Goal: Register for event/course

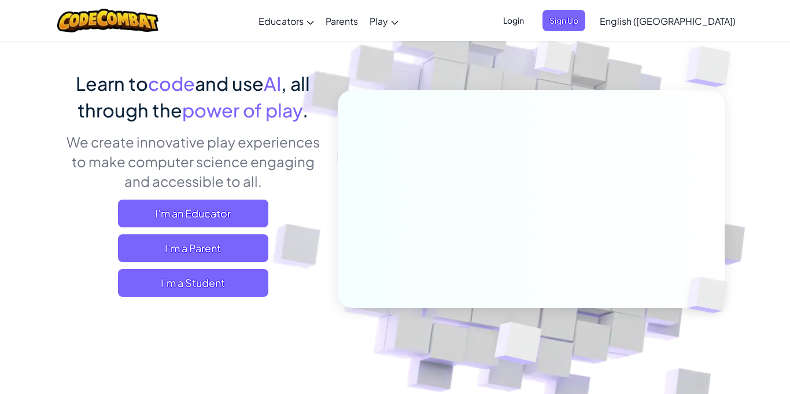
scroll to position [63, 0]
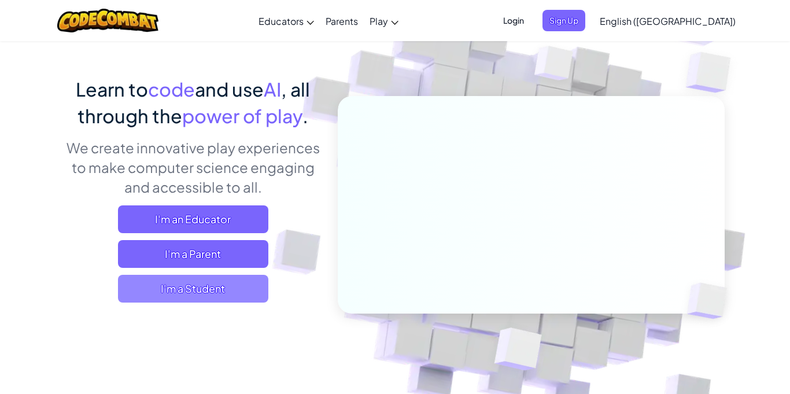
click at [260, 286] on span "I'm a Student" at bounding box center [193, 289] width 150 height 28
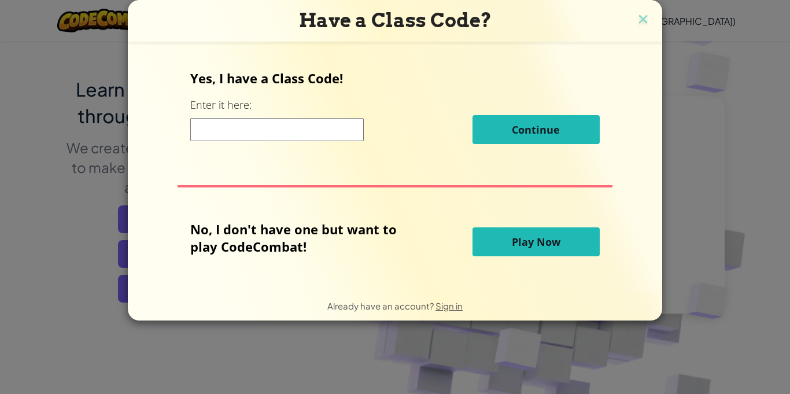
click at [636, 6] on div "Have a Class Code?" at bounding box center [395, 21] width 534 height 42
click at [643, 10] on h3 "Have a Class Code?" at bounding box center [394, 21] width 517 height 24
click at [639, 21] on img at bounding box center [642, 20] width 15 height 17
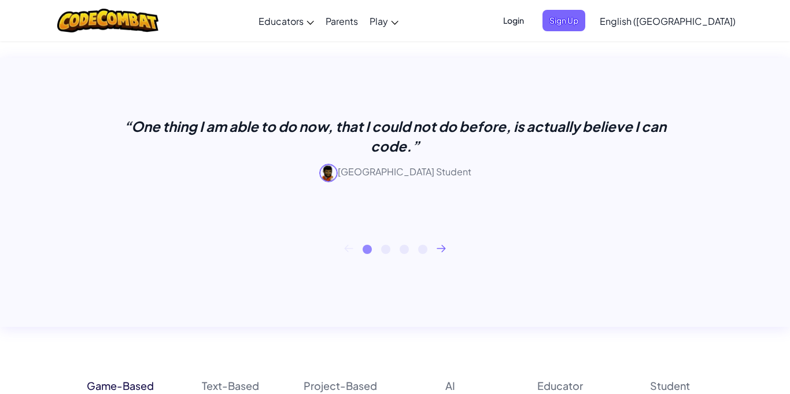
scroll to position [453, 0]
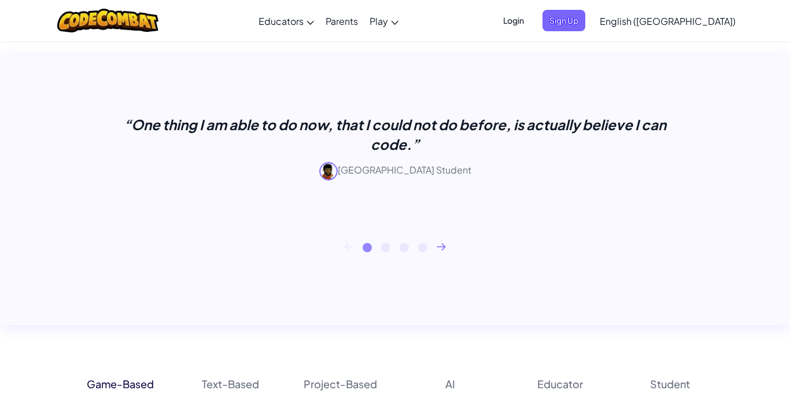
click at [443, 247] on icon at bounding box center [441, 246] width 8 height 6
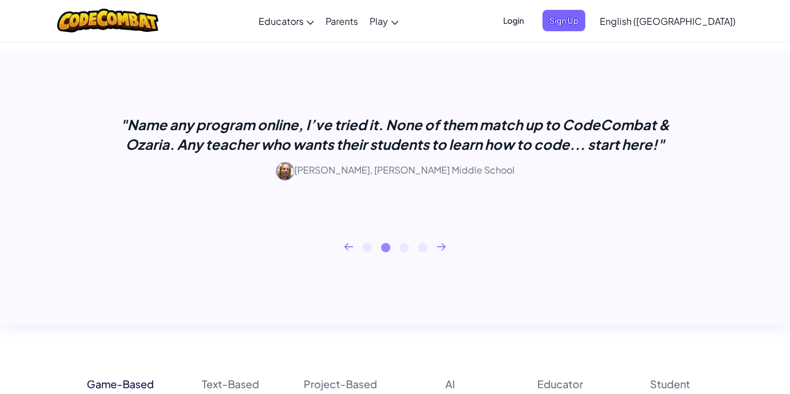
click at [443, 247] on icon at bounding box center [441, 246] width 8 height 6
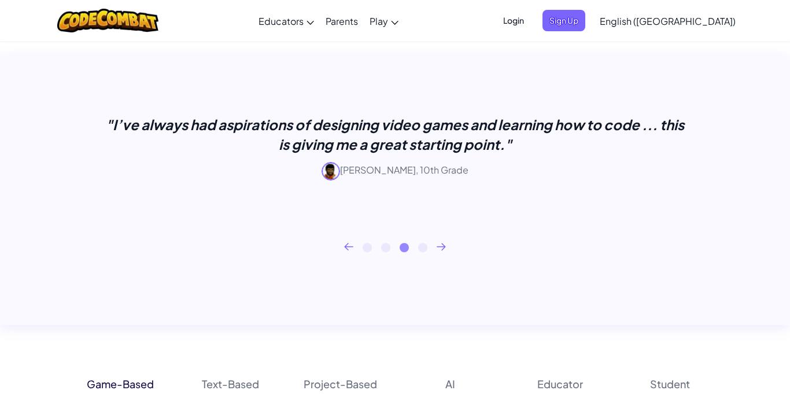
click at [443, 247] on icon at bounding box center [441, 246] width 8 height 6
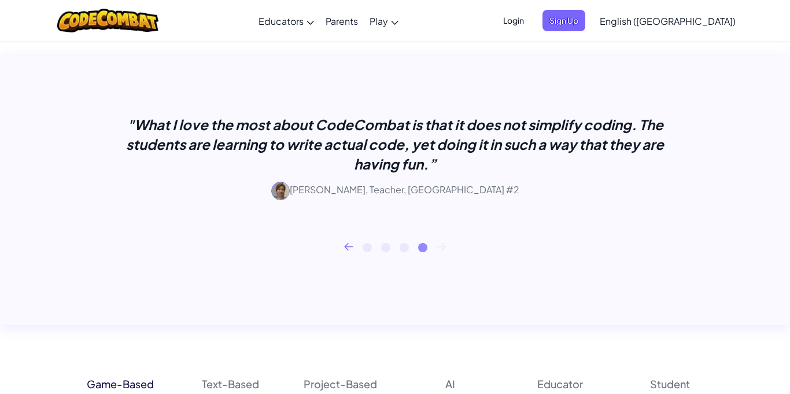
click at [345, 250] on icon at bounding box center [348, 247] width 9 height 8
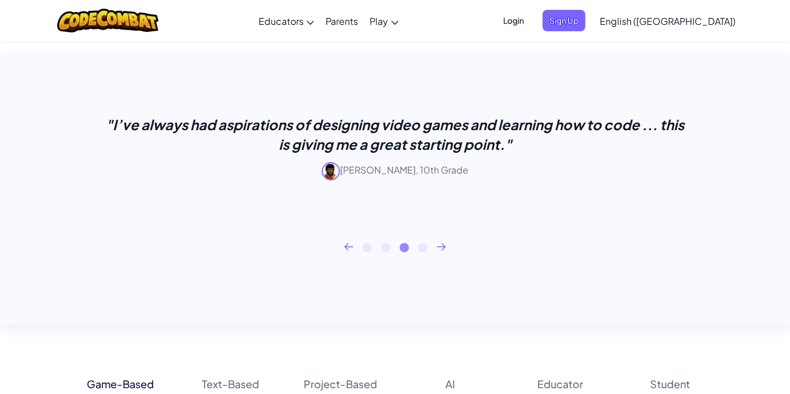
click at [345, 250] on icon at bounding box center [348, 247] width 9 height 8
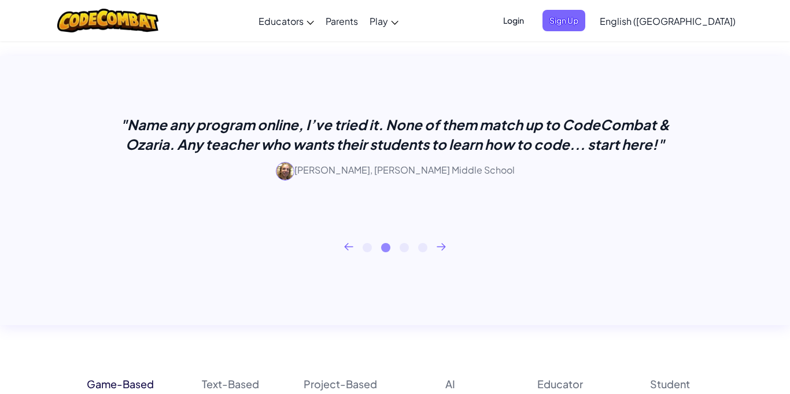
click at [345, 250] on icon at bounding box center [348, 247] width 9 height 8
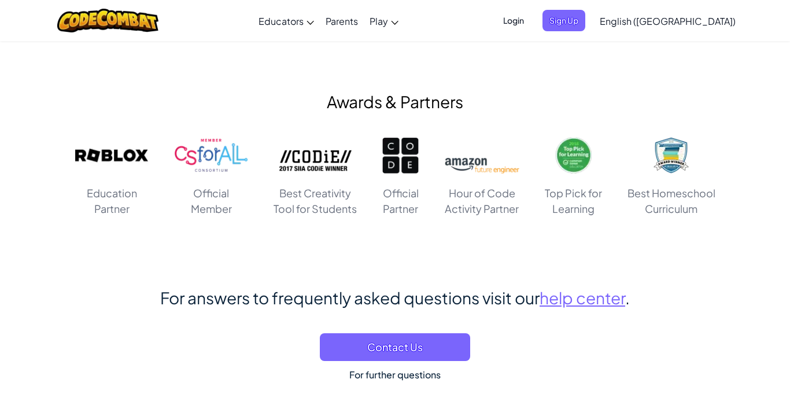
scroll to position [6609, 0]
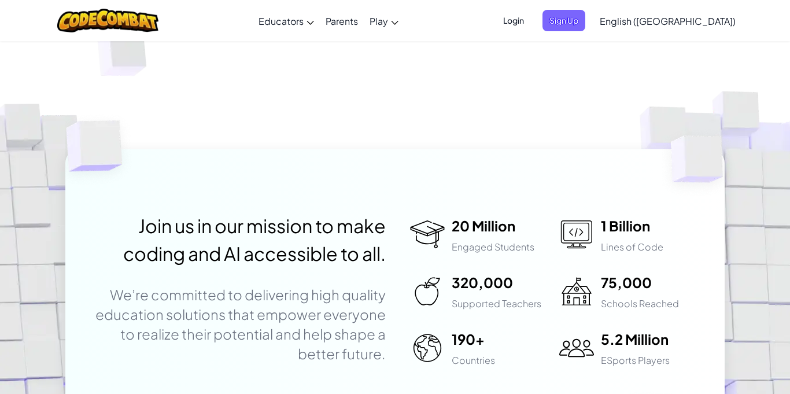
click at [352, 216] on p "Join us in our mission to make coding and AI accessible to all." at bounding box center [239, 239] width 291 height 55
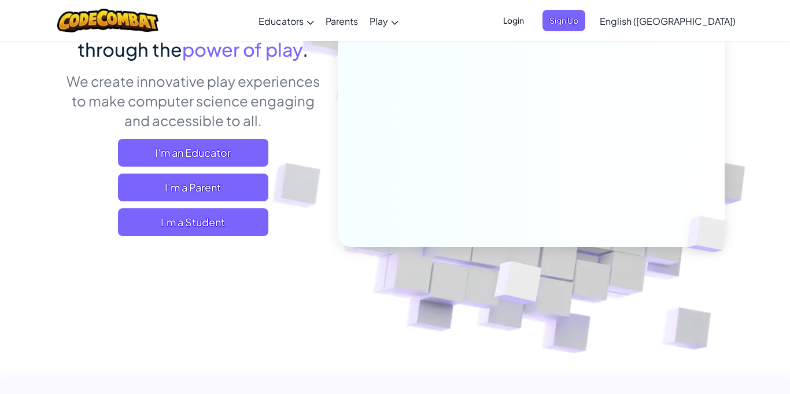
scroll to position [0, 0]
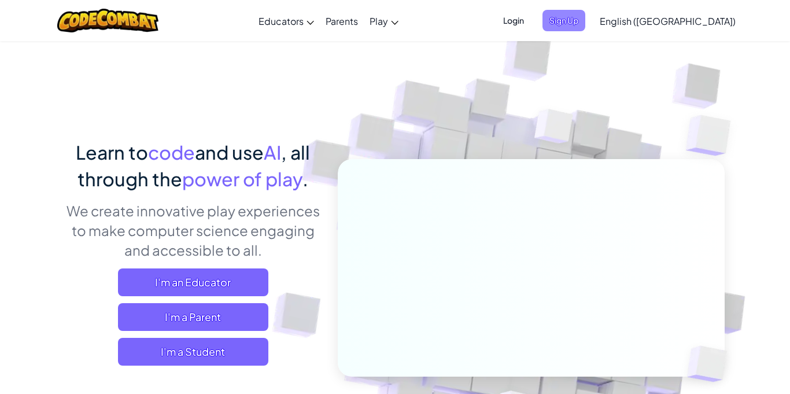
click at [585, 15] on span "Sign Up" at bounding box center [563, 20] width 43 height 21
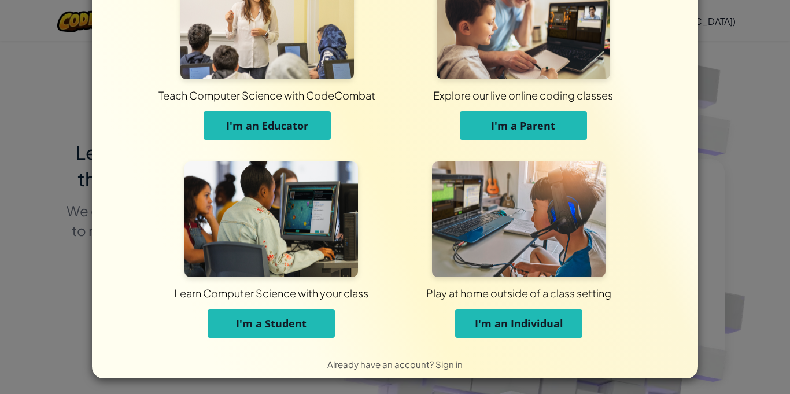
scroll to position [64, 0]
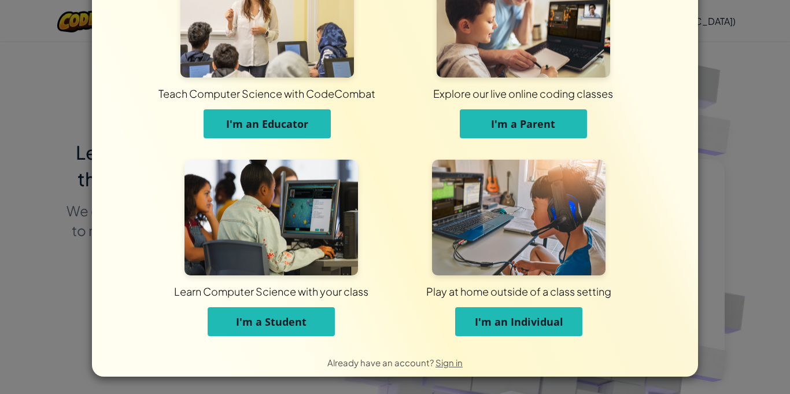
click at [286, 328] on span "I'm a Student" at bounding box center [271, 321] width 71 height 14
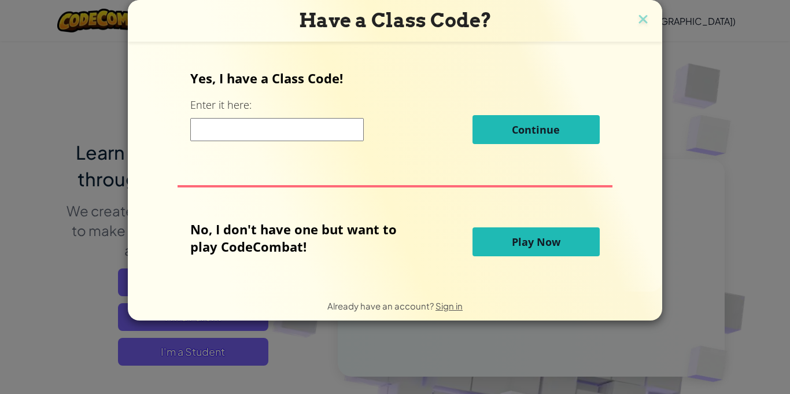
scroll to position [0, 0]
click at [643, 27] on img at bounding box center [642, 20] width 15 height 17
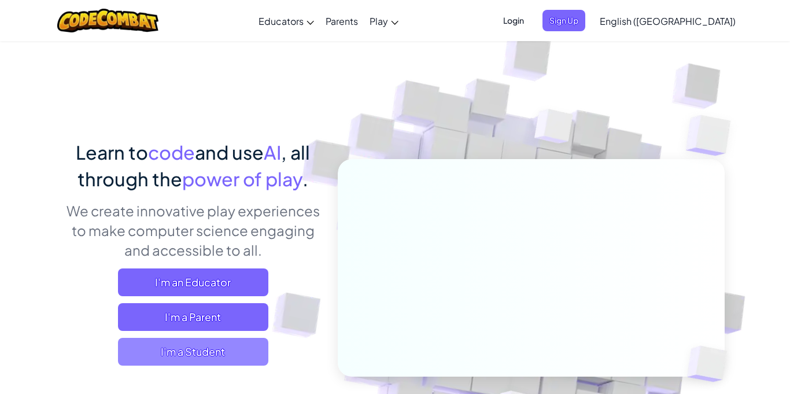
click at [198, 360] on span "I'm a Student" at bounding box center [193, 352] width 150 height 28
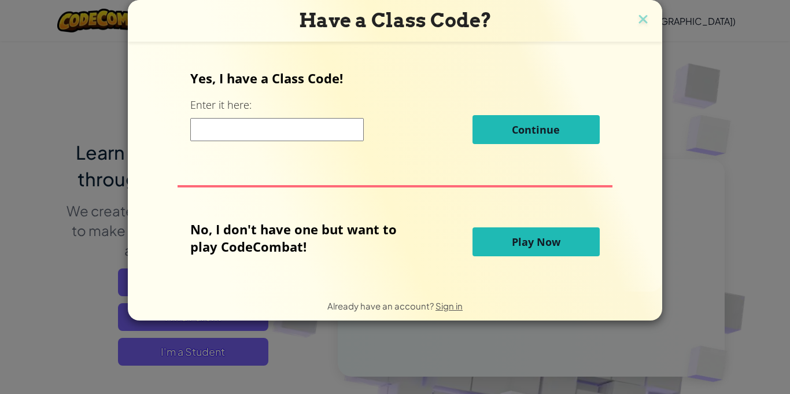
click at [243, 136] on input at bounding box center [276, 129] width 173 height 23
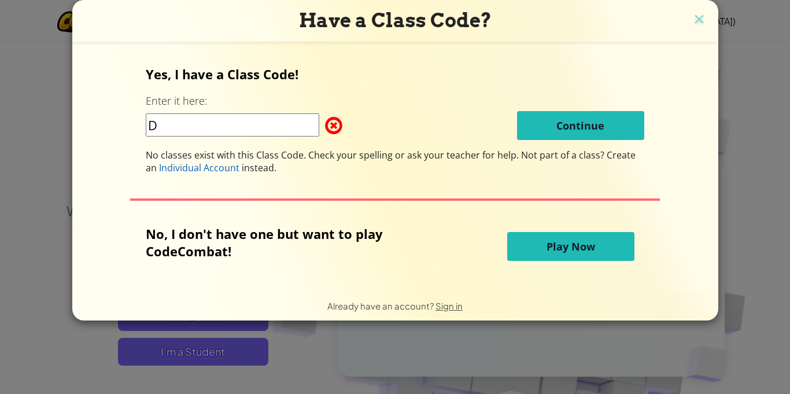
click at [262, 288] on form "Yes, I have a Class Code! Enter it here: D Continue No classes exist with this …" at bounding box center [395, 167] width 646 height 250
click at [162, 119] on input "D" at bounding box center [232, 124] width 173 height 23
type input "D"
type input "DownTopSalt"
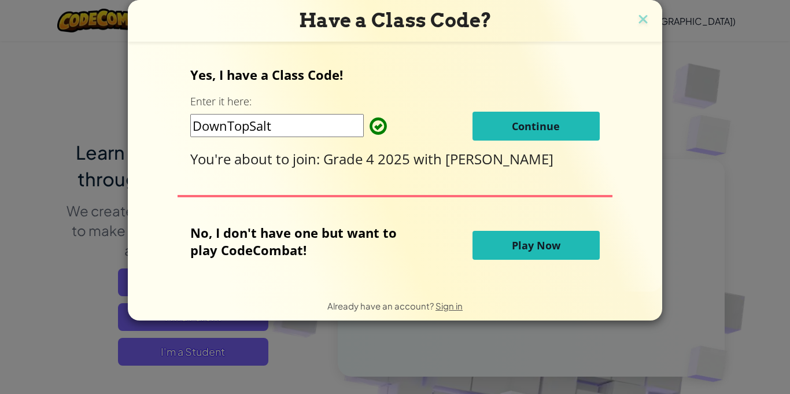
click at [545, 139] on button "Continue" at bounding box center [535, 126] width 127 height 29
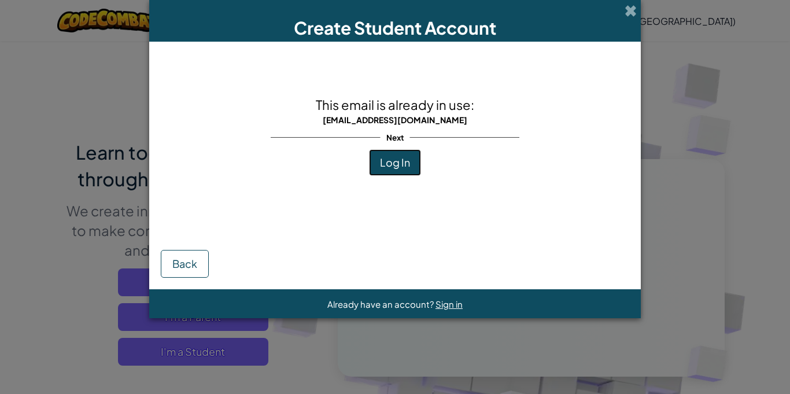
click at [401, 159] on span "Log In" at bounding box center [395, 162] width 30 height 13
